Goal: Use online tool/utility: Utilize a website feature to perform a specific function

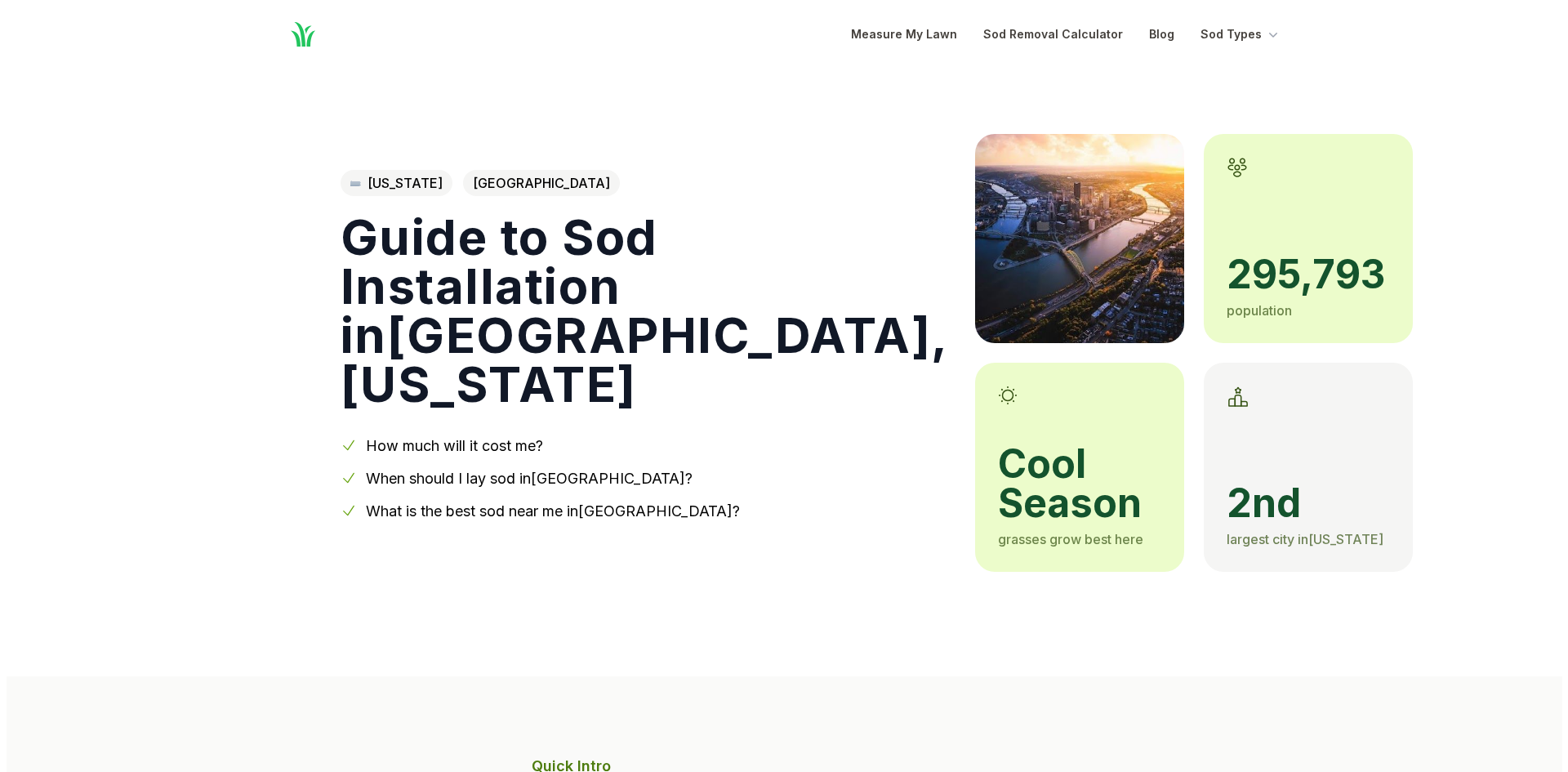
scroll to position [980, 0]
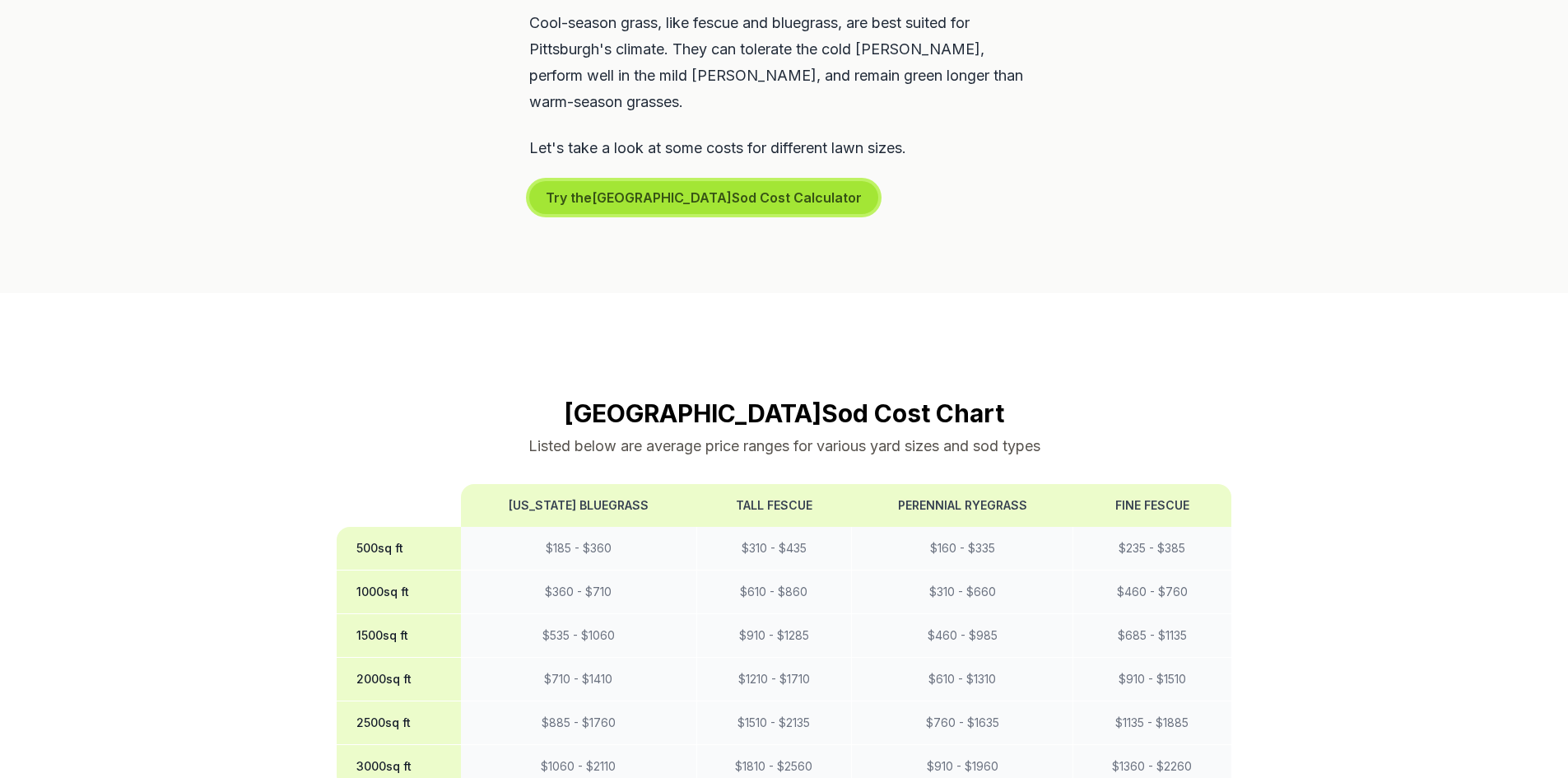
click at [628, 181] on button "Try the Pittsburgh Sod Cost Calculator" at bounding box center [704, 197] width 349 height 33
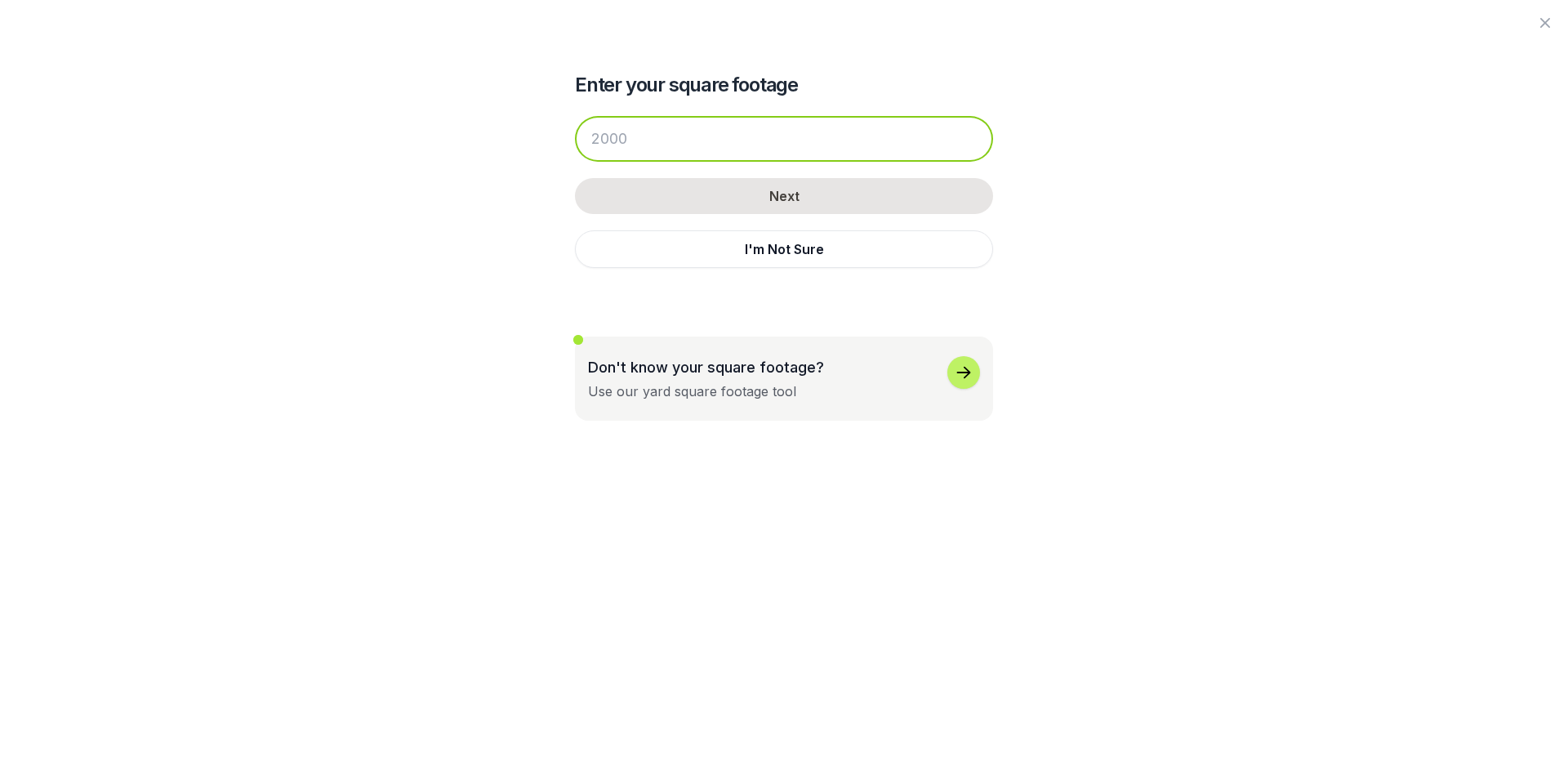
click at [623, 150] on input "number" at bounding box center [784, 139] width 418 height 46
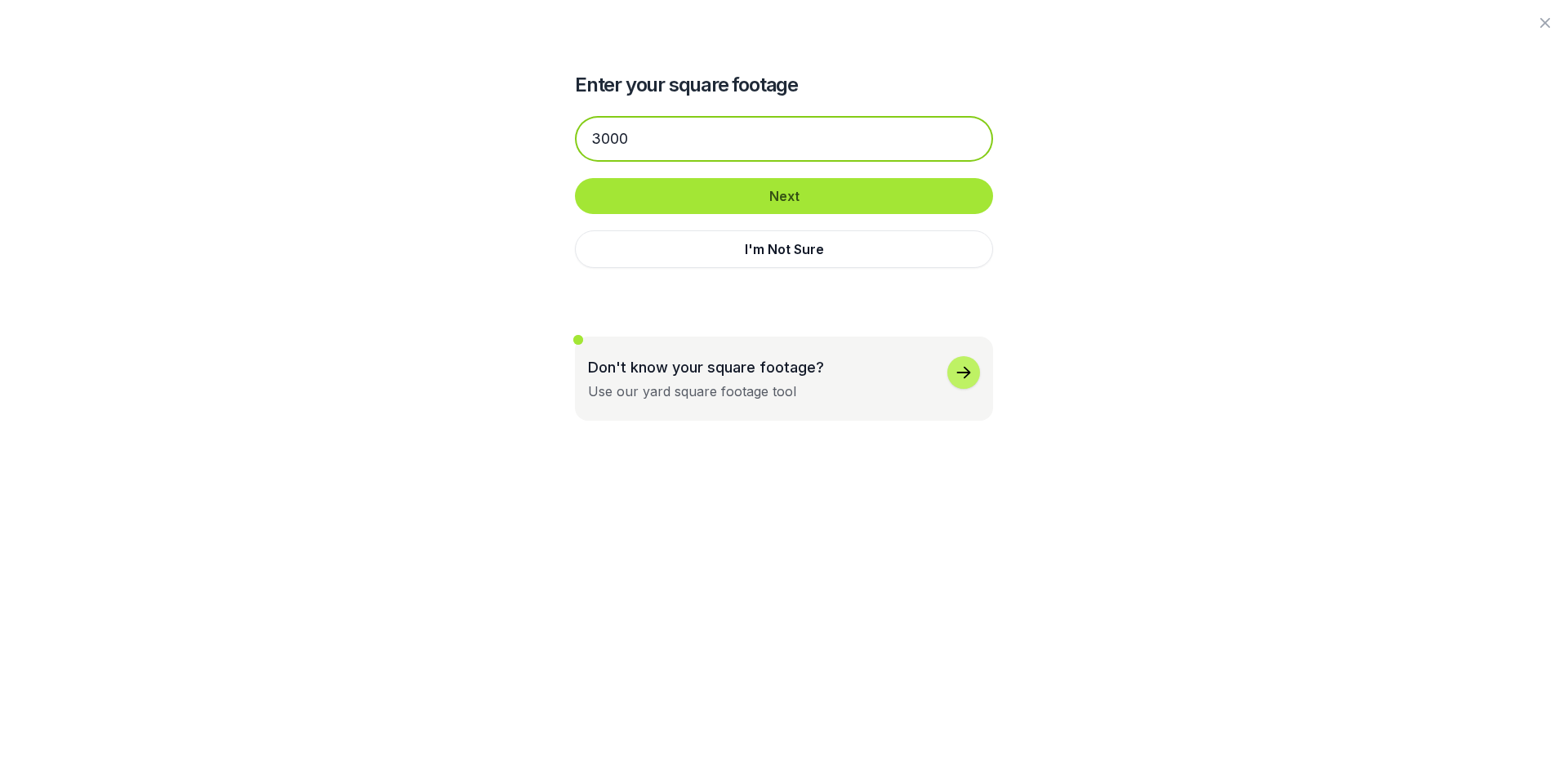
type input "3000"
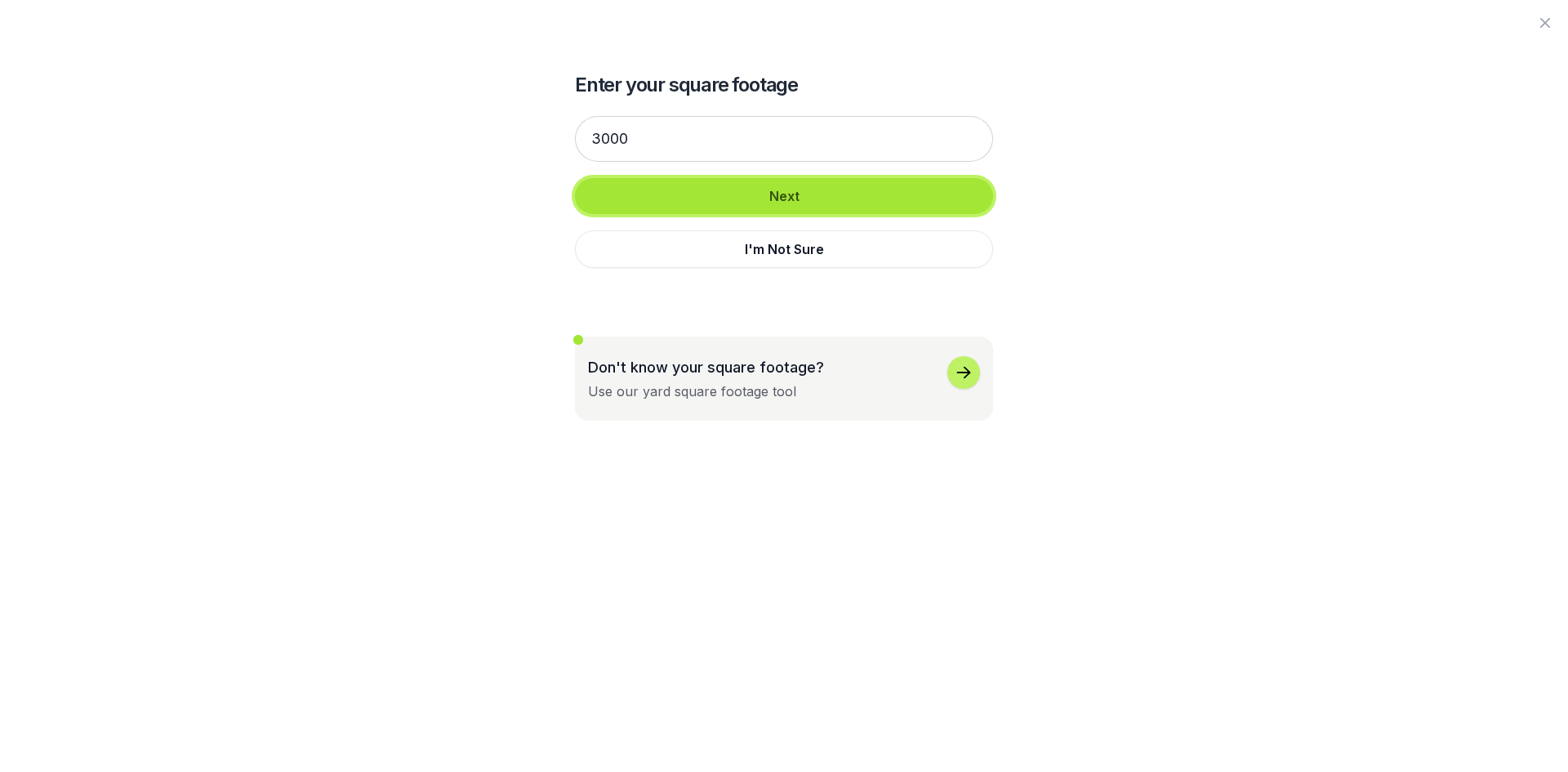
click at [810, 191] on button "Next" at bounding box center [784, 195] width 418 height 36
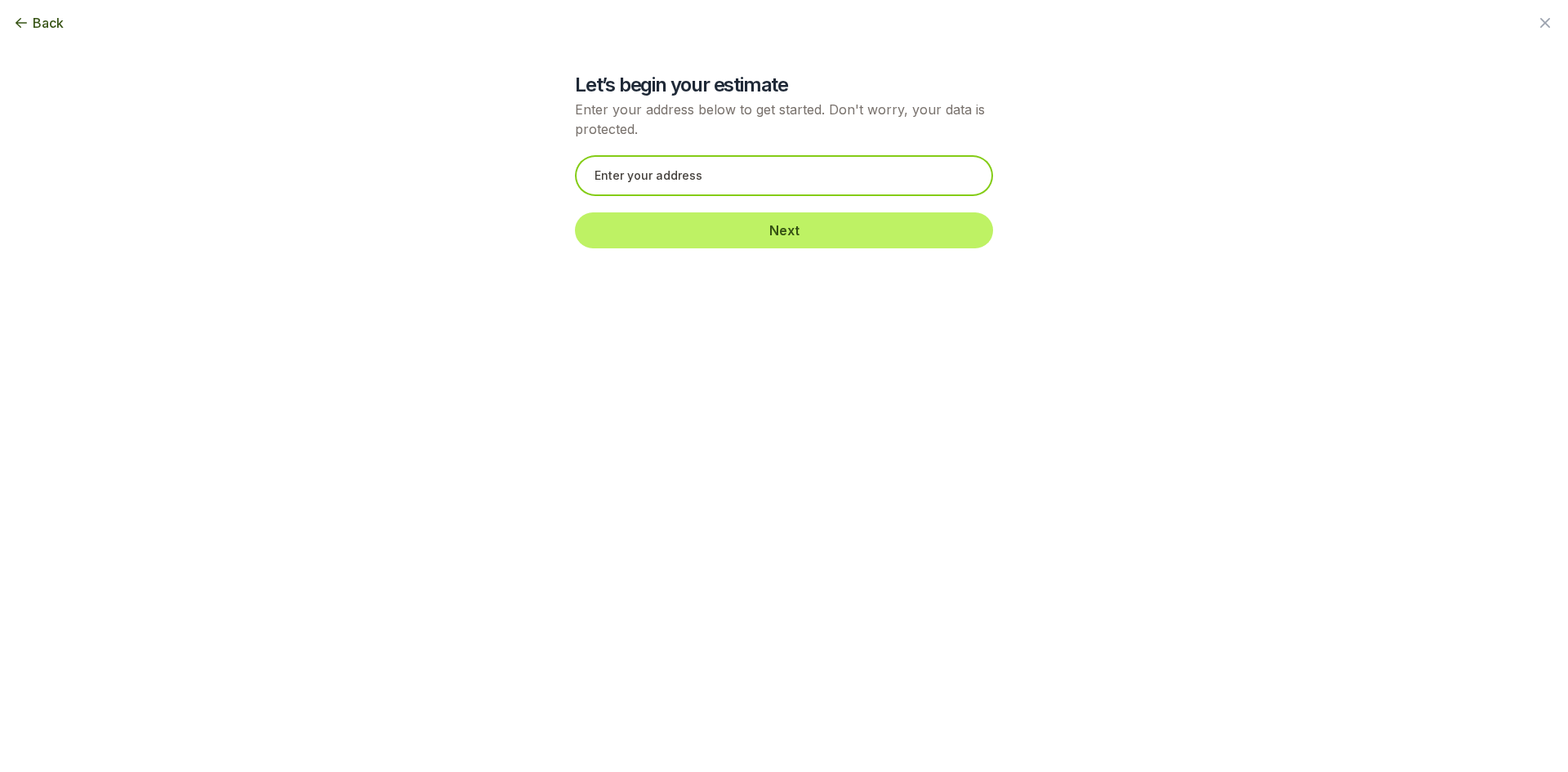
click at [799, 190] on input "text" at bounding box center [784, 175] width 418 height 41
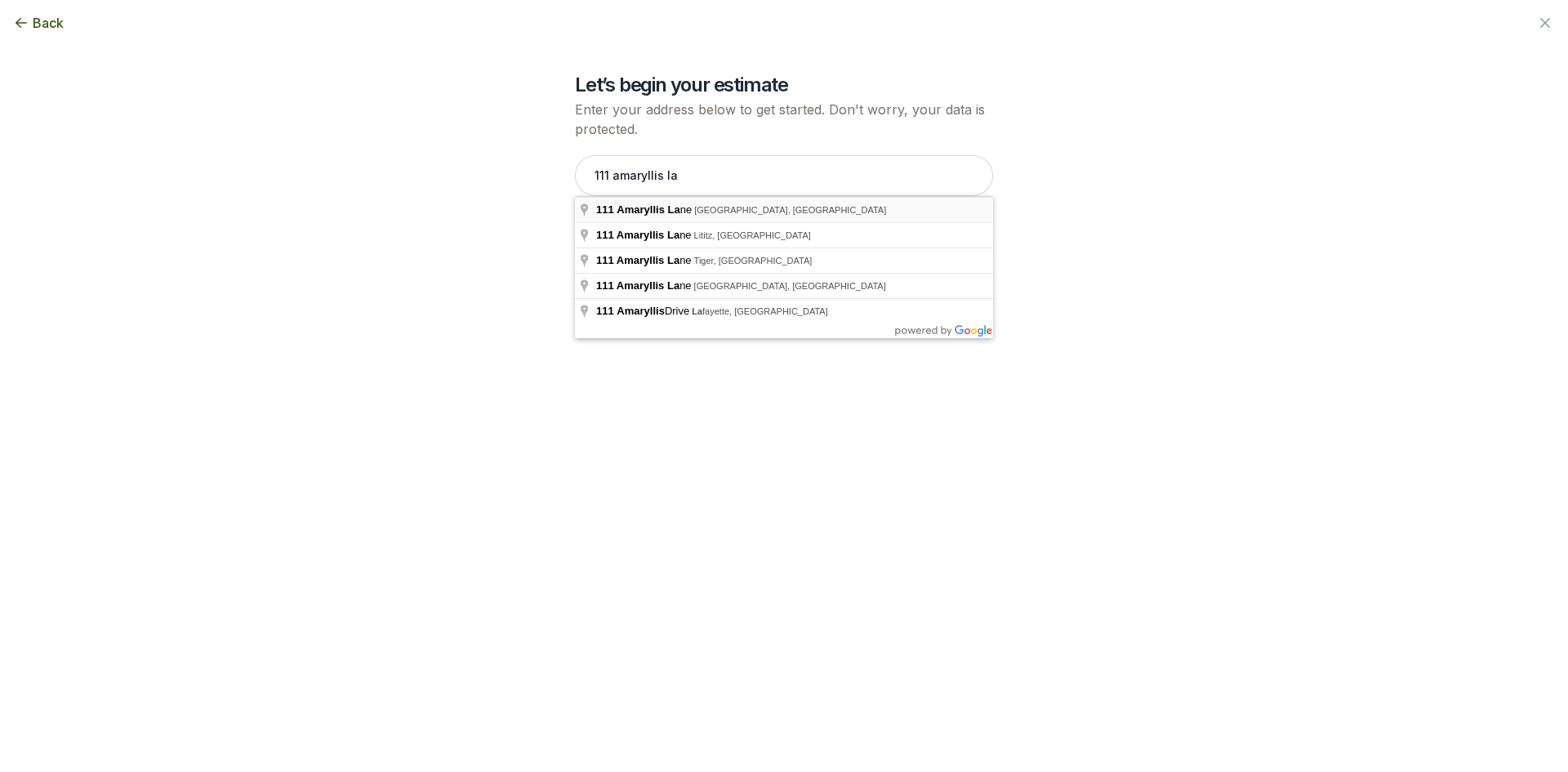
type input "[STREET_ADDRESS][PERSON_NAME]"
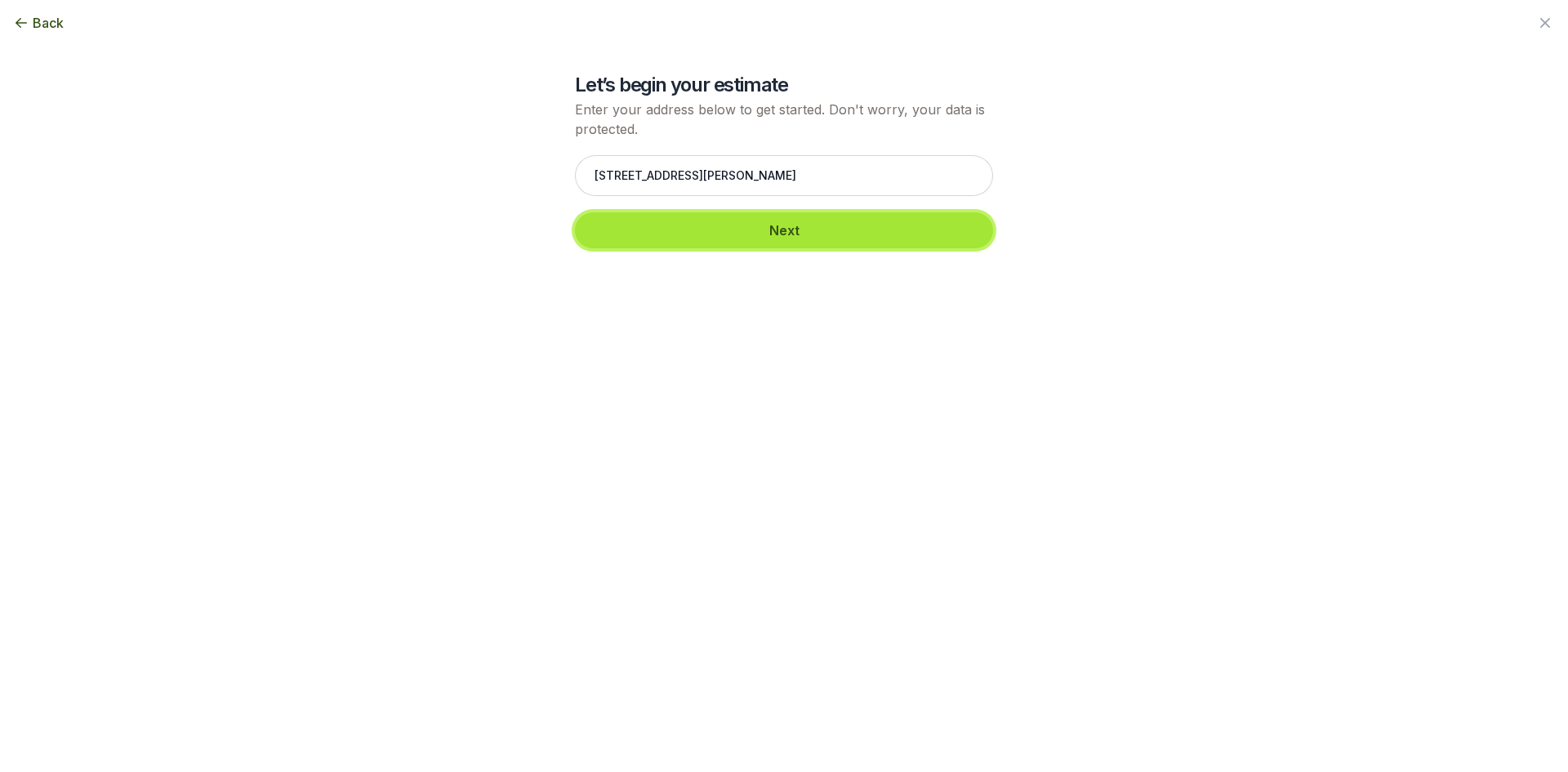
click at [788, 221] on button "Next" at bounding box center [784, 230] width 418 height 36
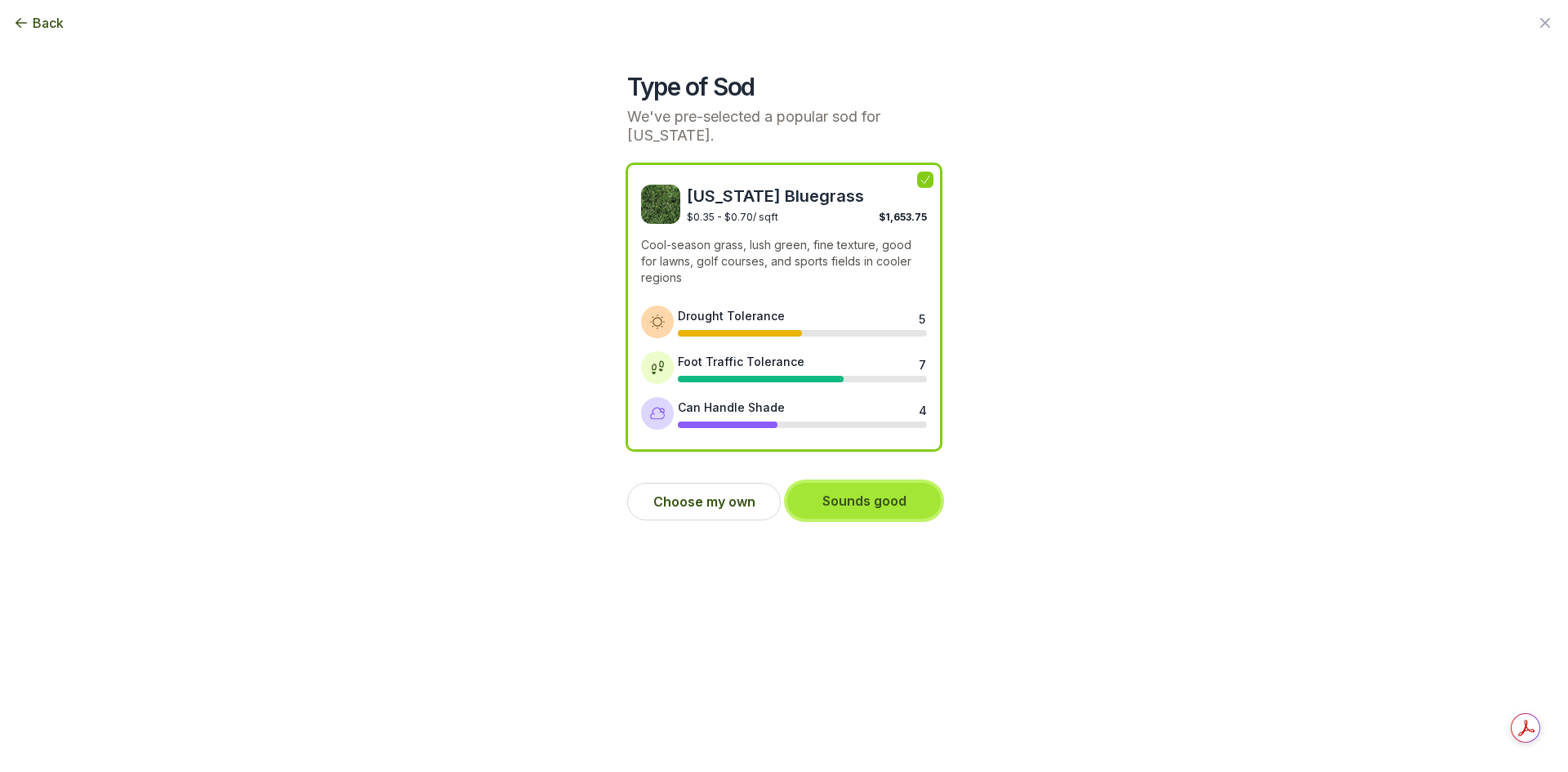
click at [882, 504] on button "Sounds good" at bounding box center [864, 499] width 153 height 36
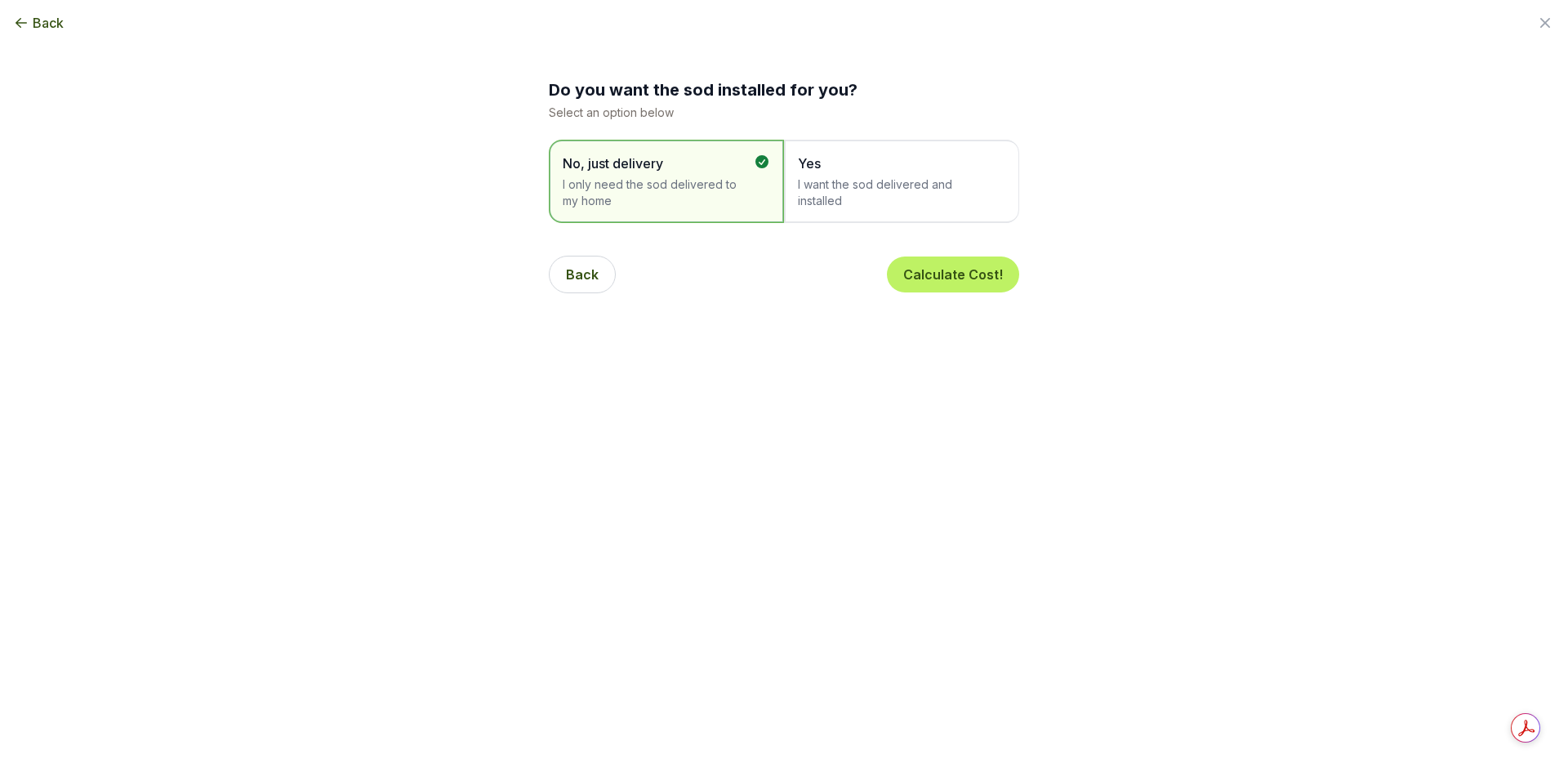
click at [851, 200] on span "I want the sod delivered and installed" at bounding box center [893, 192] width 191 height 33
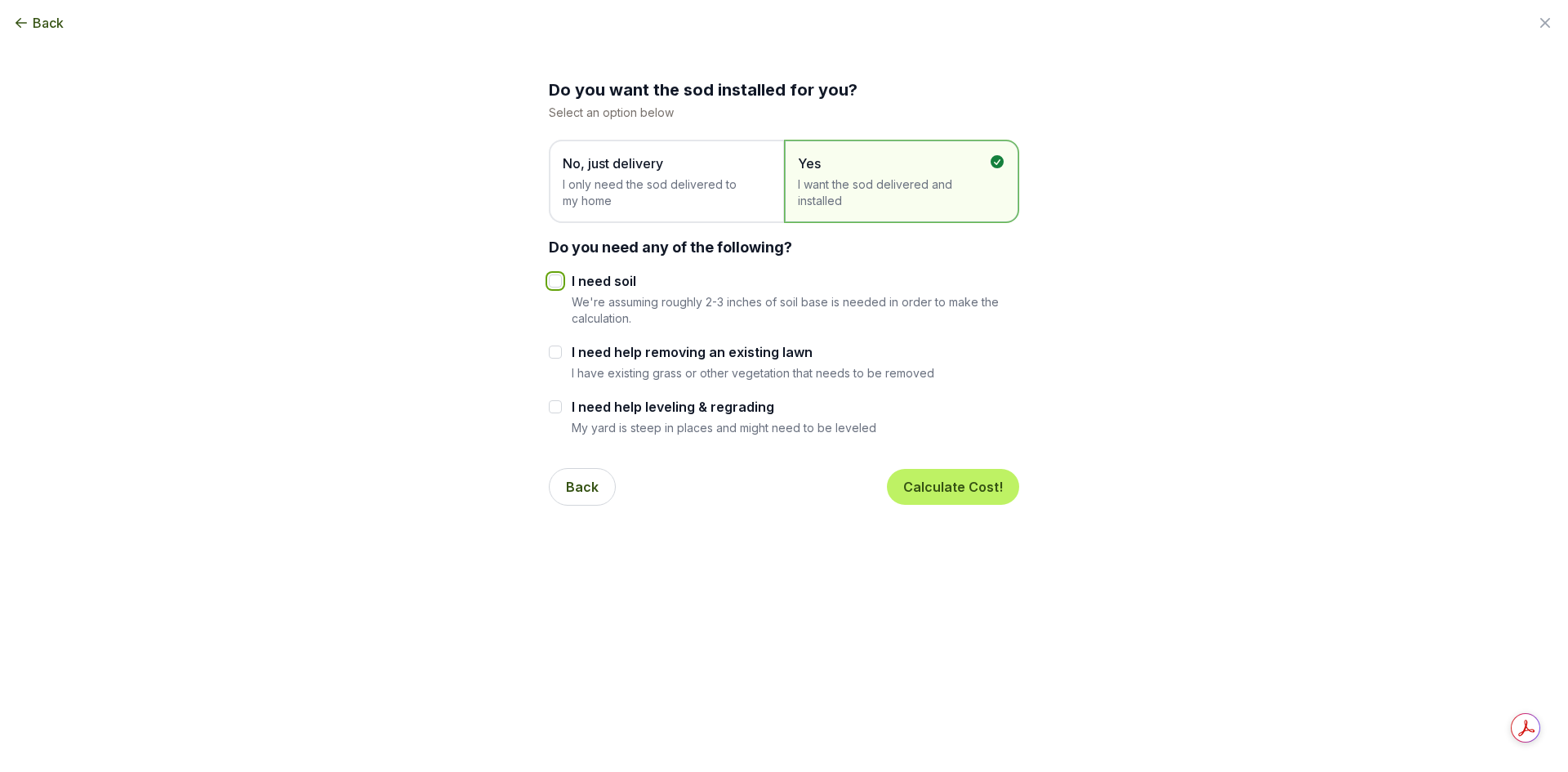
click at [553, 286] on input "I need soil" at bounding box center [555, 281] width 13 height 13
checkbox input "true"
click at [553, 354] on input "I need help removing an existing lawn" at bounding box center [555, 352] width 13 height 13
checkbox input "true"
click at [552, 405] on input "I need help leveling & regrading" at bounding box center [555, 407] width 13 height 13
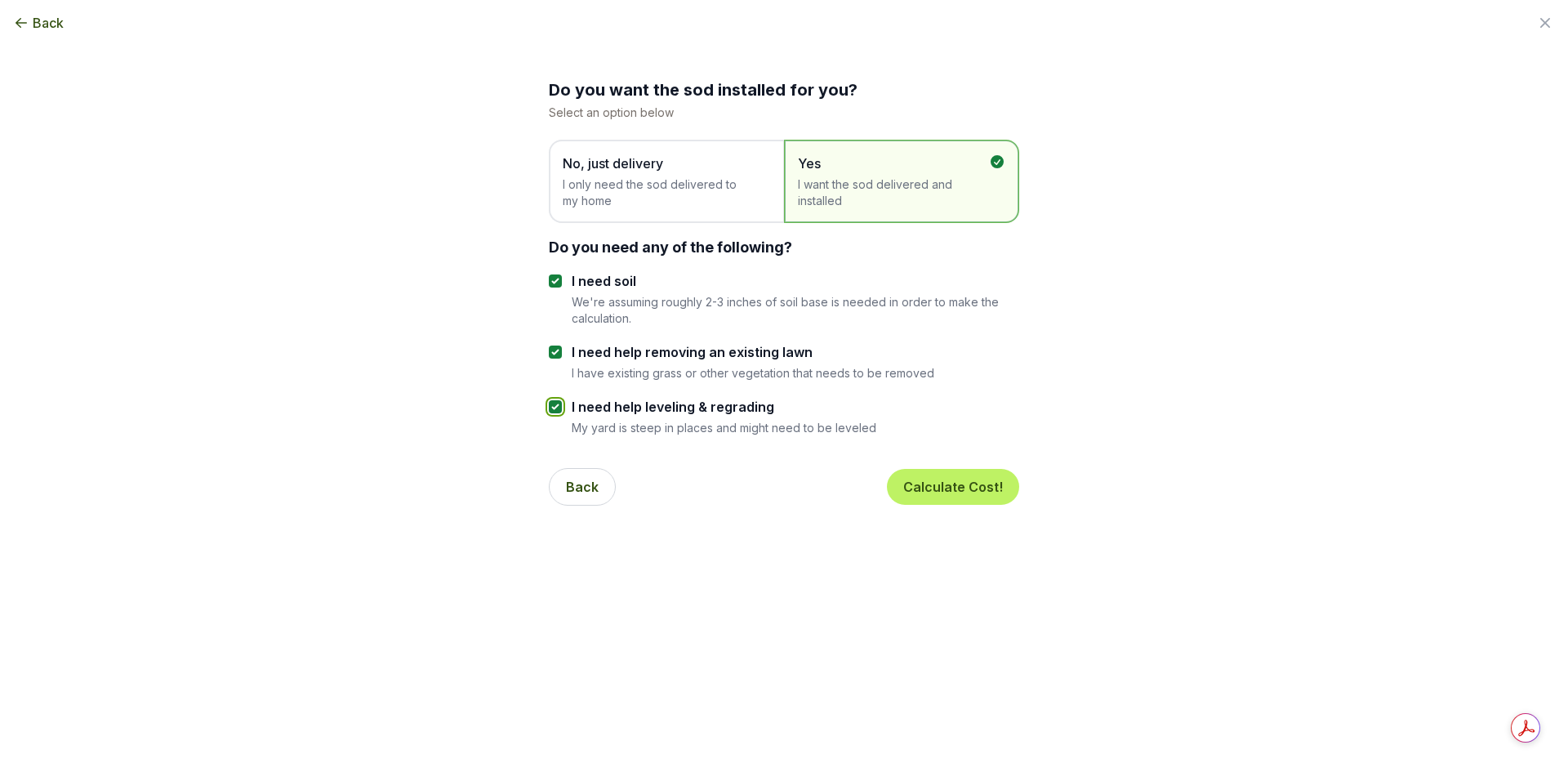
click at [552, 405] on input "I need help leveling & regrading" at bounding box center [555, 407] width 13 height 13
checkbox input "false"
click at [1001, 489] on button "Calculate Cost!" at bounding box center [953, 486] width 132 height 36
